Goal: Task Accomplishment & Management: Manage account settings

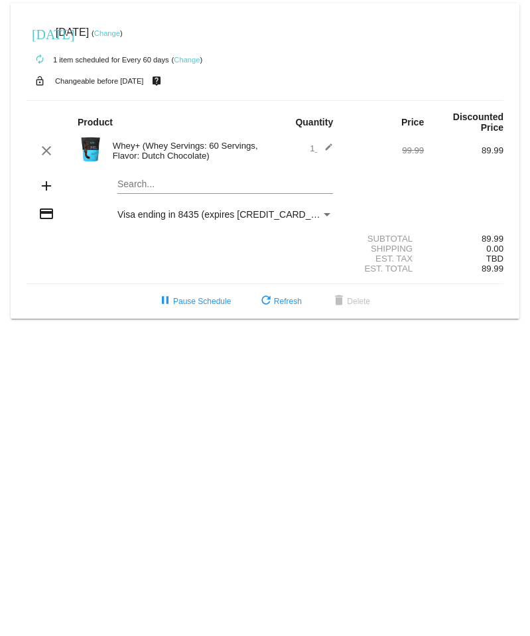
click at [185, 60] on link "Change" at bounding box center [187, 60] width 26 height 8
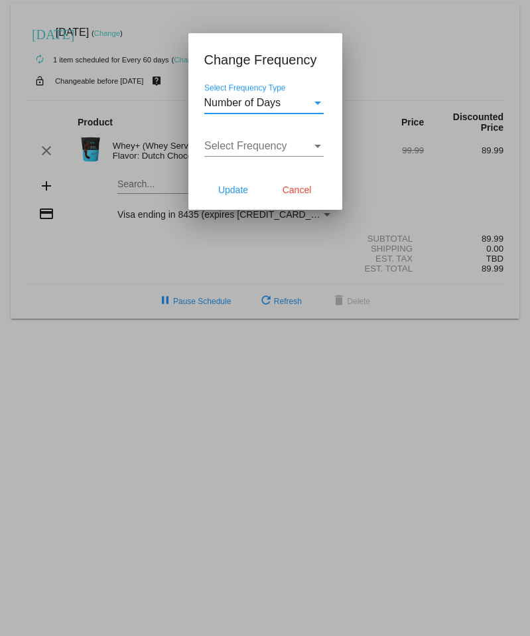
click at [159, 54] on div at bounding box center [265, 318] width 530 height 636
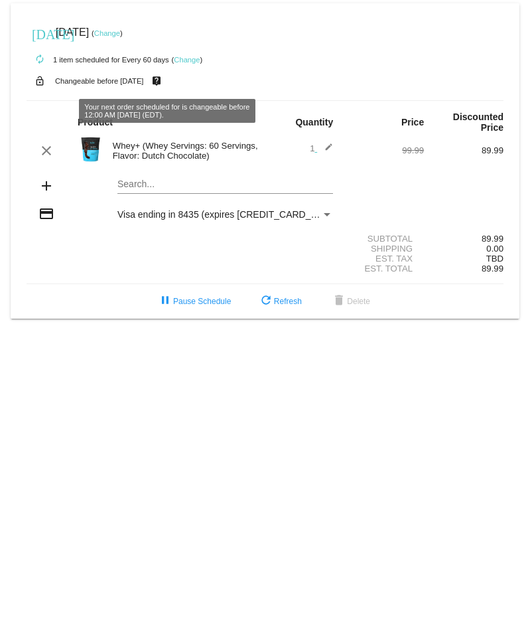
click at [165, 82] on mat-icon "live_help" at bounding box center [157, 80] width 16 height 17
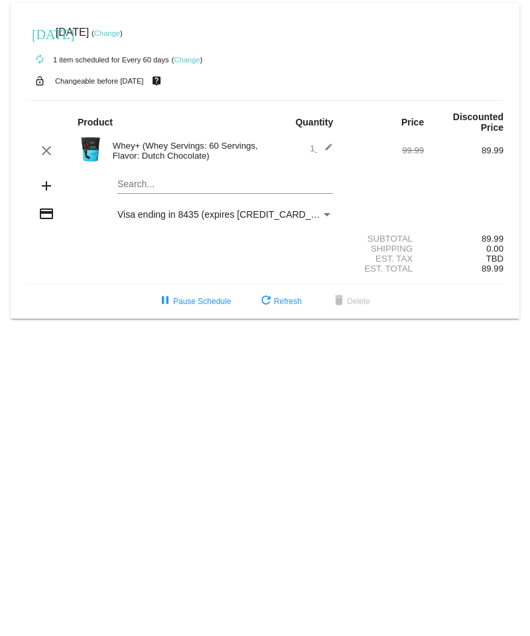
click at [116, 99] on div "Search..." at bounding box center [225, 187] width 239 height 38
click at [147, 99] on mat-card "[DATE] [DATE] ( Change ) autorenew 1 item scheduled for Every 60 days ( Change …" at bounding box center [265, 160] width 509 height 315
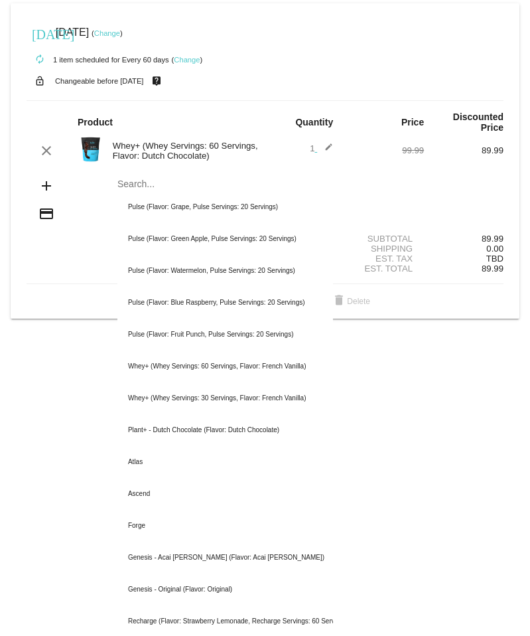
click at [134, 99] on div "Whey+ (Whey Servings: 60 Servings, Flavor: Dutch Chocolate)" at bounding box center [185, 151] width 159 height 20
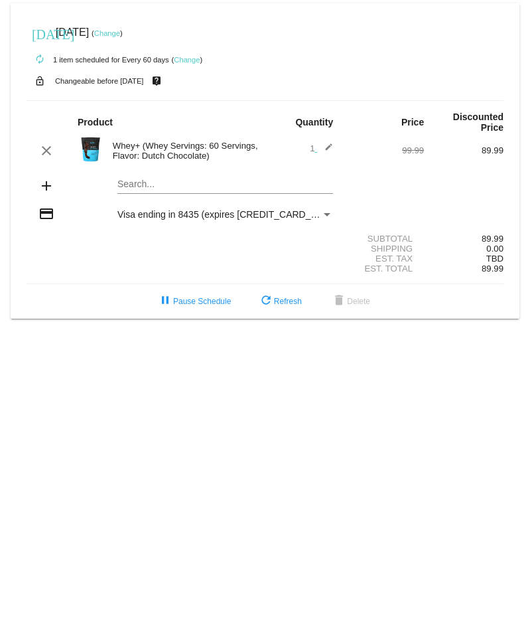
drag, startPoint x: 158, startPoint y: 176, endPoint x: 152, endPoint y: 182, distance: 8.4
click at [157, 99] on div "Search..." at bounding box center [225, 181] width 216 height 26
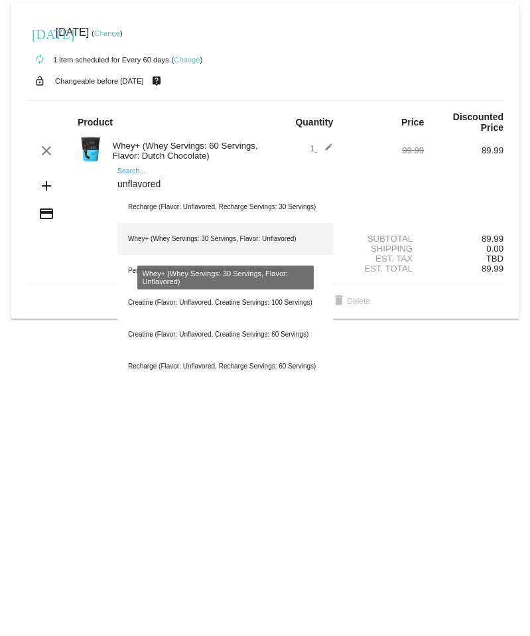
type input "unflavored"
click at [252, 99] on div "Whey+ (Whey Servings: 30 Servings, Flavor: Unflavored)" at bounding box center [225, 239] width 216 height 32
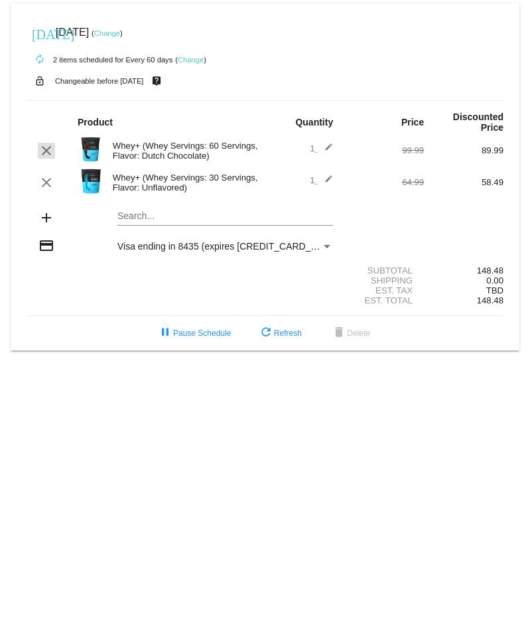
click at [44, 99] on mat-icon "clear" at bounding box center [46, 151] width 16 height 16
